Goal: Task Accomplishment & Management: Manage account settings

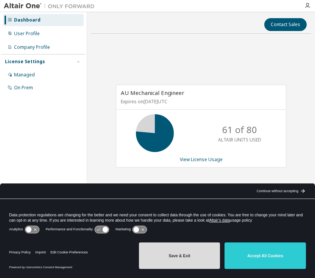
click at [178, 264] on button "Save & Exit" at bounding box center [179, 255] width 81 height 26
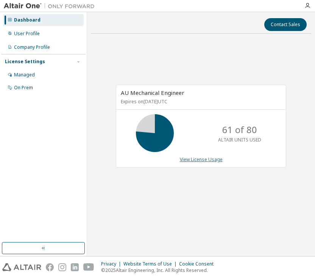
click at [203, 159] on link "View License Usage" at bounding box center [201, 159] width 43 height 6
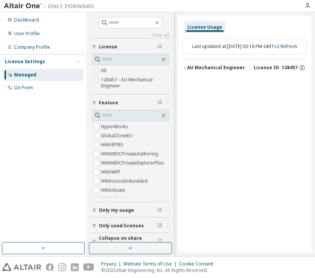
click at [126, 81] on label "128457 - AU Mechanical Engineer" at bounding box center [135, 82] width 68 height 15
